Goal: Information Seeking & Learning: Learn about a topic

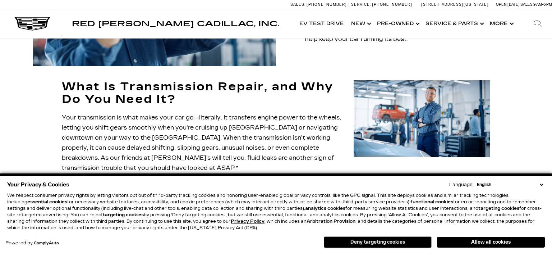
click at [335, 240] on button "Deny targeting cookies" at bounding box center [378, 242] width 108 height 12
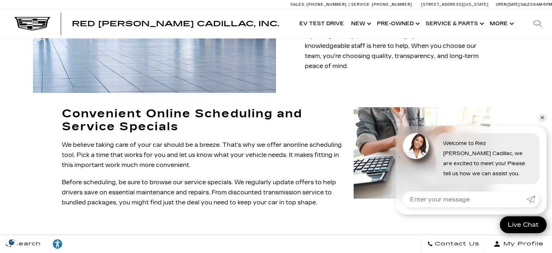
scroll to position [607, 0]
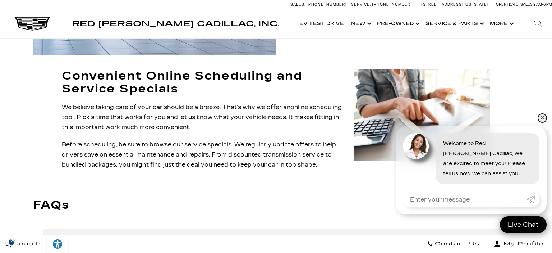
click at [540, 118] on link "✕" at bounding box center [542, 118] width 9 height 9
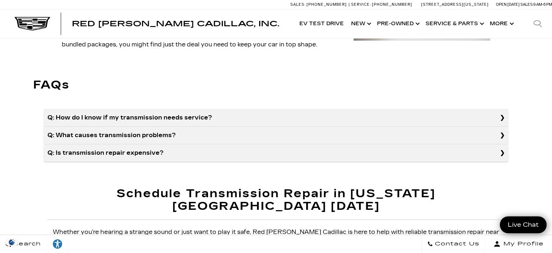
scroll to position [759, 0]
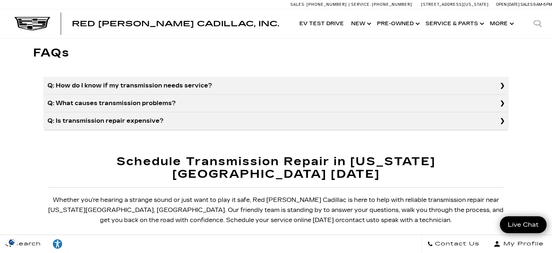
click at [192, 77] on summary "Q: How do I know if my transmission needs service?" at bounding box center [276, 86] width 464 height 18
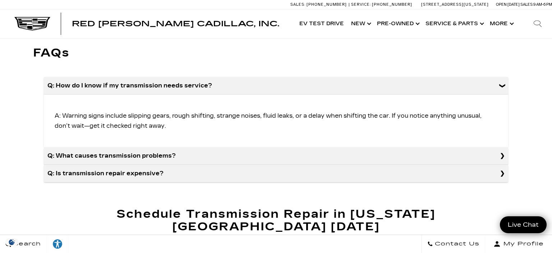
click at [192, 77] on summary "Q: How do I know if my transmission needs service?" at bounding box center [276, 86] width 464 height 18
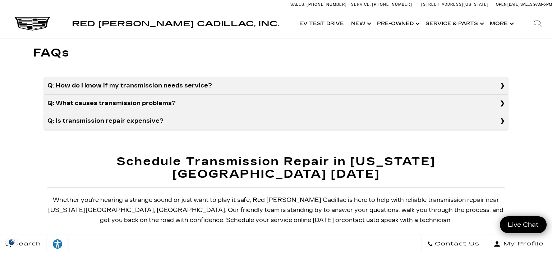
click at [191, 95] on summary "Q: What causes transmission problems?" at bounding box center [276, 104] width 464 height 18
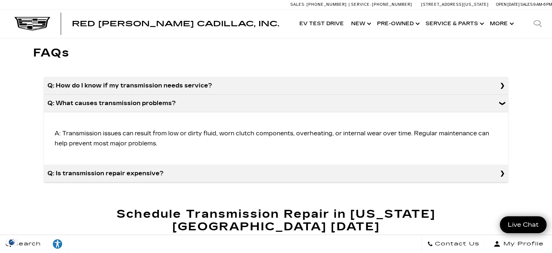
click at [191, 95] on summary "Q: What causes transmission problems?" at bounding box center [276, 104] width 464 height 18
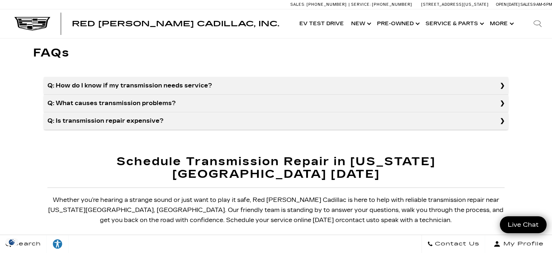
click at [203, 112] on summary "Q: Is transmission repair expensive?" at bounding box center [276, 121] width 464 height 18
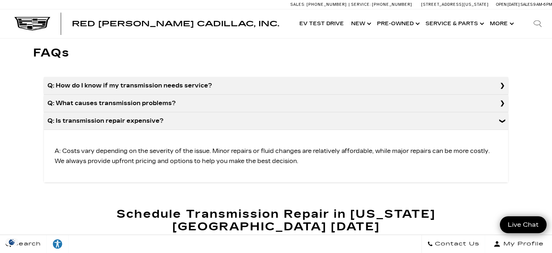
click at [203, 112] on summary "Q: Is transmission repair expensive?" at bounding box center [276, 121] width 464 height 18
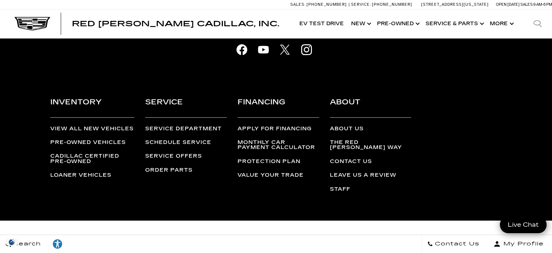
scroll to position [1434, 0]
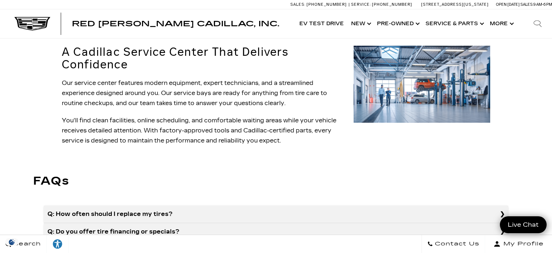
scroll to position [607, 0]
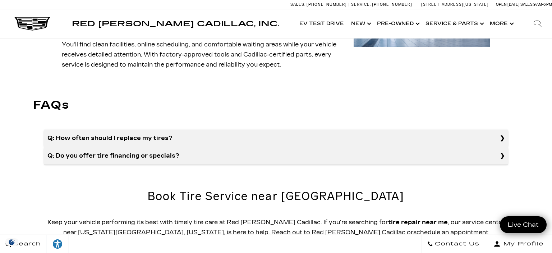
click at [140, 138] on summary "Q: How often should I replace my tires?" at bounding box center [276, 138] width 464 height 18
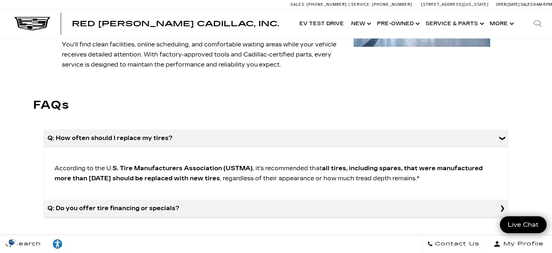
click at [140, 138] on summary "Q: How often should I replace my tires?" at bounding box center [276, 138] width 464 height 18
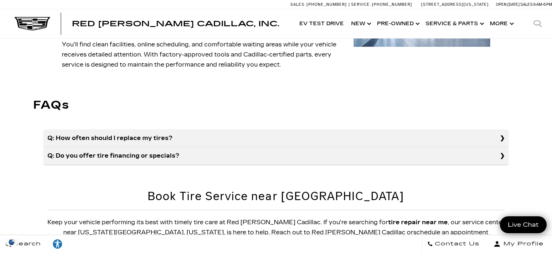
click at [143, 151] on summary "Q: Do you offer tire financing or specials?" at bounding box center [276, 156] width 464 height 18
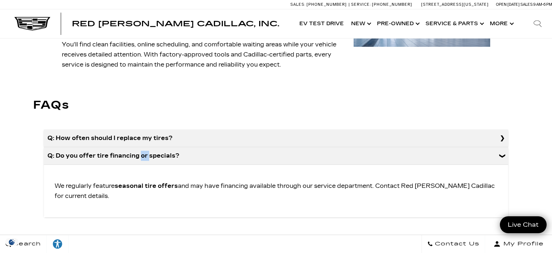
click at [143, 152] on summary "Q: Do you offer tire financing or specials?" at bounding box center [276, 156] width 464 height 18
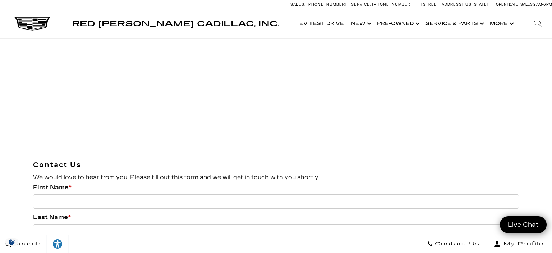
scroll to position [1139, 0]
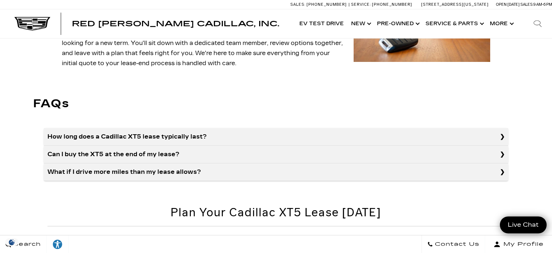
scroll to position [607, 0]
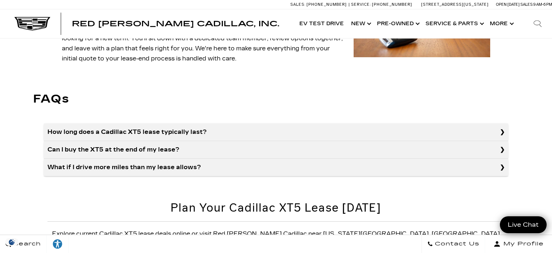
click at [136, 125] on summary "How long does a Cadillac XT5 lease typically last?" at bounding box center [276, 132] width 464 height 18
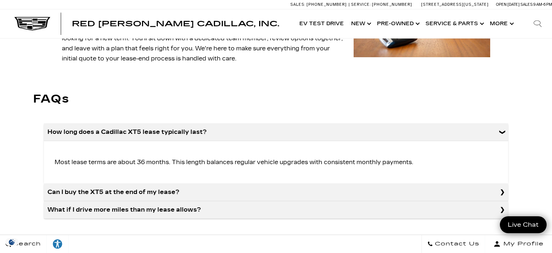
click at [136, 125] on summary "How long does a Cadillac XT5 lease typically last?" at bounding box center [276, 132] width 464 height 18
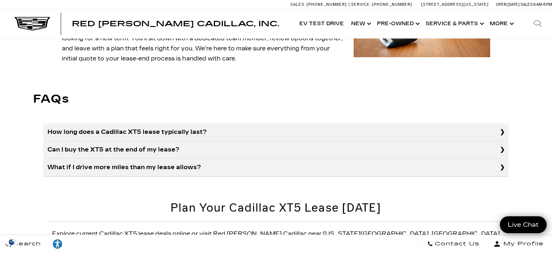
click at [142, 141] on summary "Can I buy the XT5 at the end of my lease?" at bounding box center [276, 150] width 464 height 18
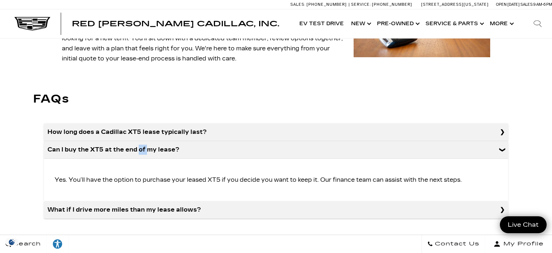
click at [142, 141] on summary "Can I buy the XT5 at the end of my lease?" at bounding box center [276, 150] width 464 height 18
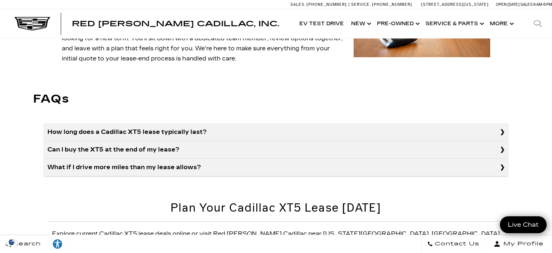
click at [147, 159] on summary "What if I drive more miles than my lease allows?" at bounding box center [276, 168] width 464 height 18
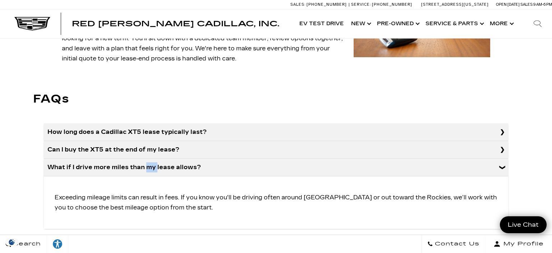
click at [147, 159] on summary "What if I drive more miles than my lease allows?" at bounding box center [276, 168] width 464 height 18
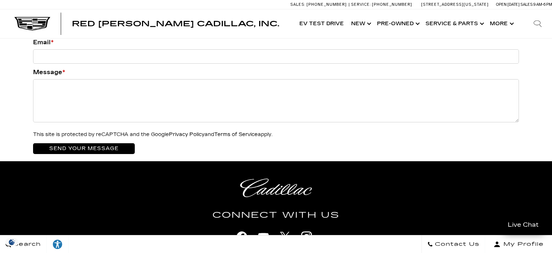
scroll to position [1139, 0]
